Goal: Navigation & Orientation: Find specific page/section

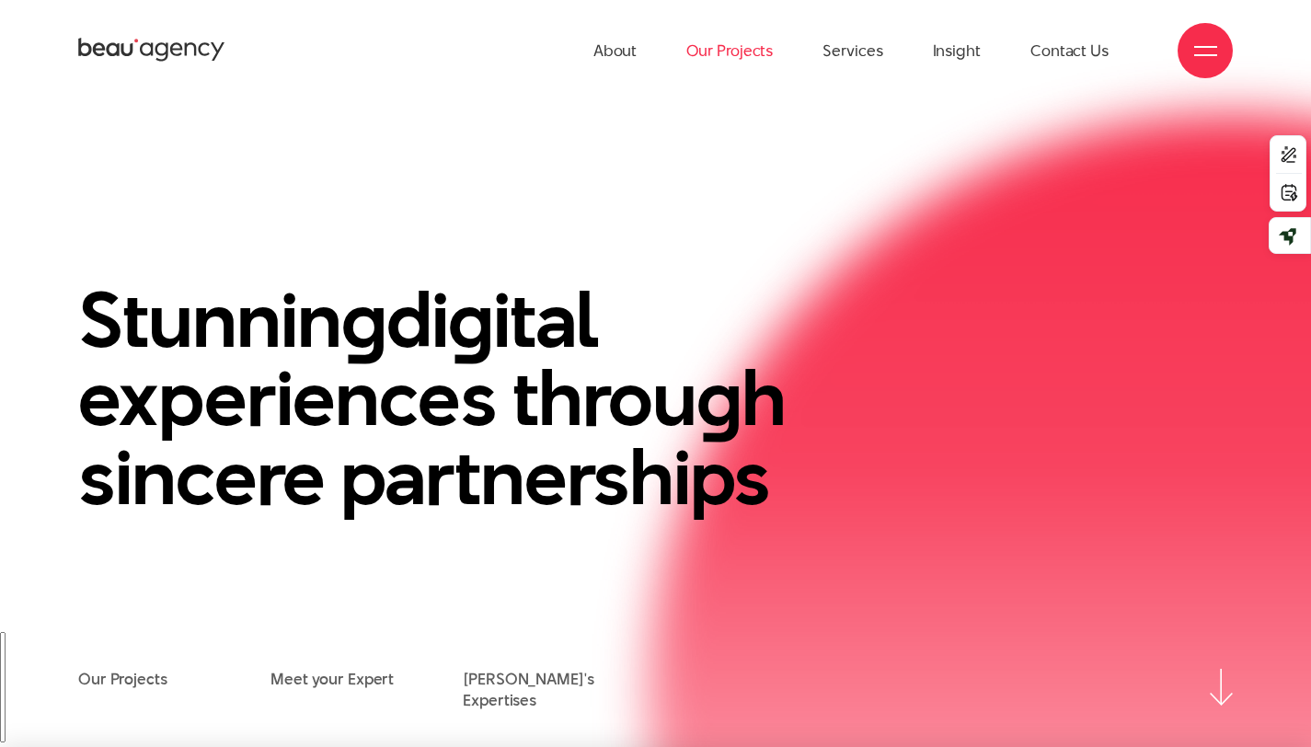
click at [742, 47] on link "Our Projects" at bounding box center [729, 50] width 86 height 101
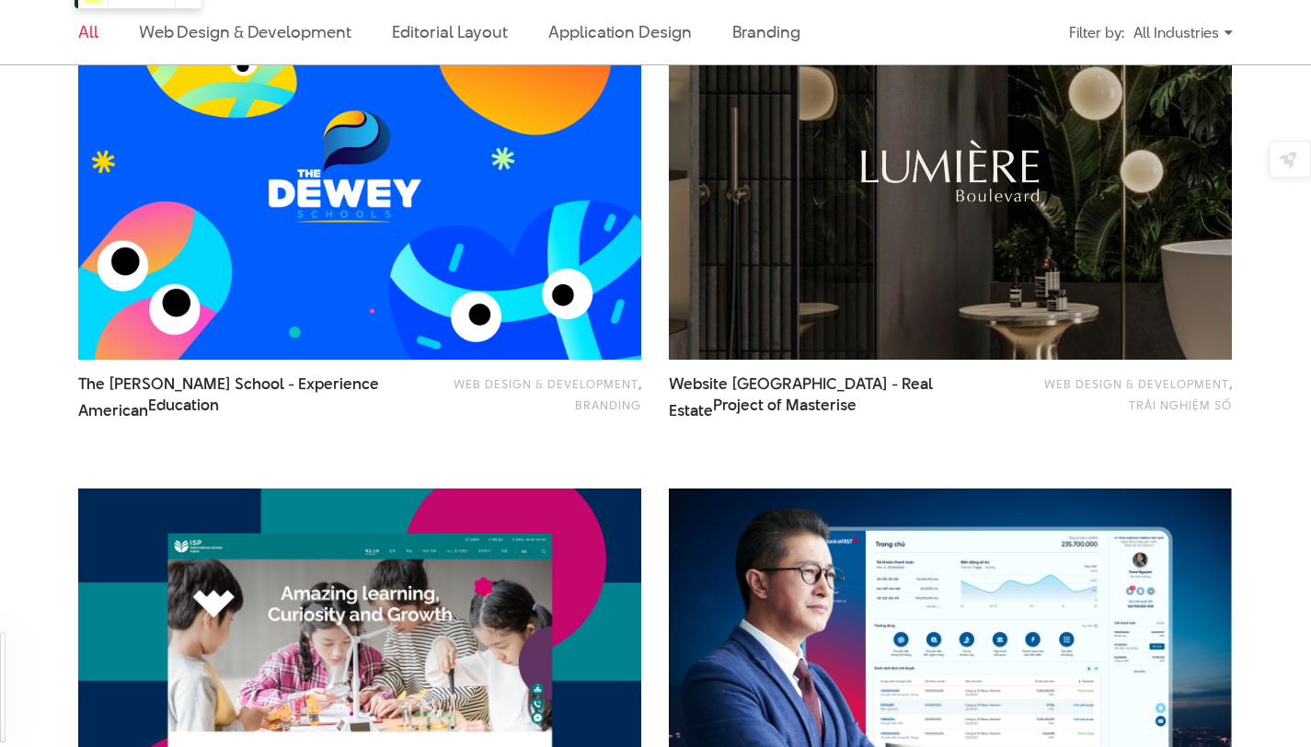
scroll to position [1190, 0]
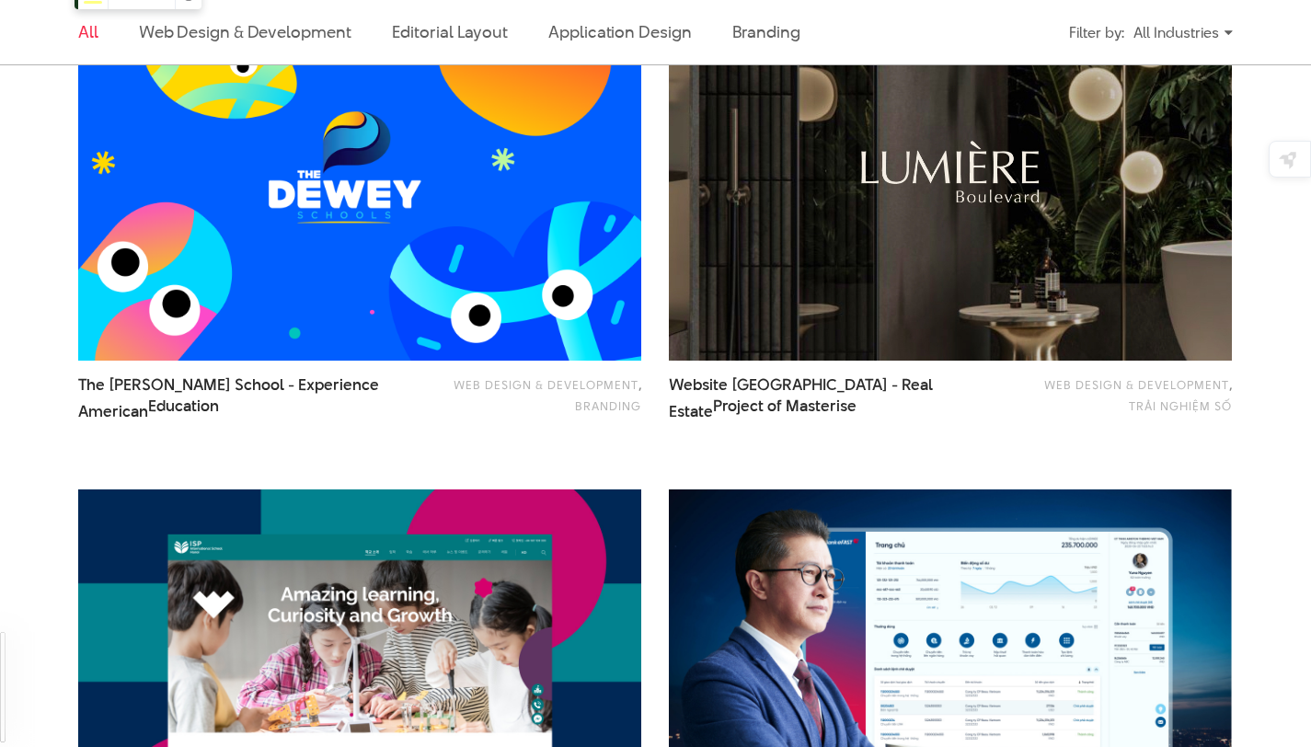
click at [518, 240] on img at bounding box center [359, 171] width 619 height 415
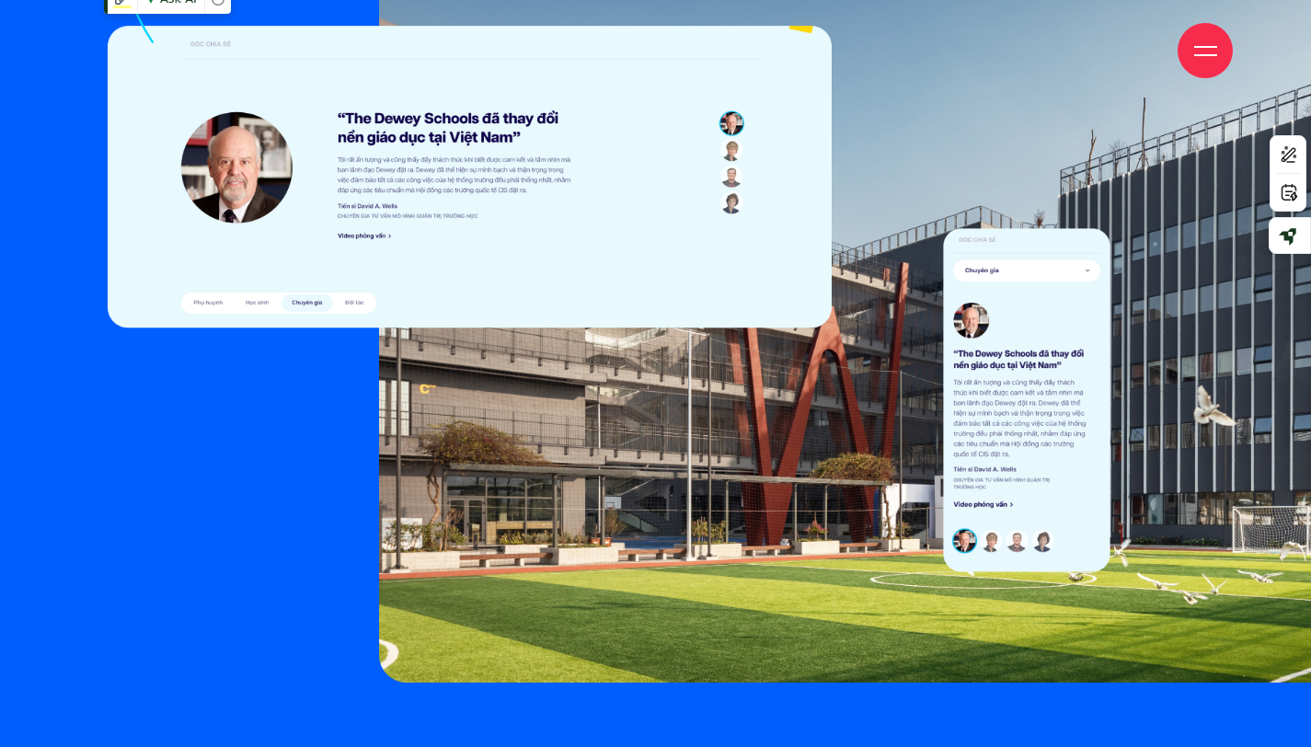
scroll to position [10157, 0]
